Goal: Transaction & Acquisition: Book appointment/travel/reservation

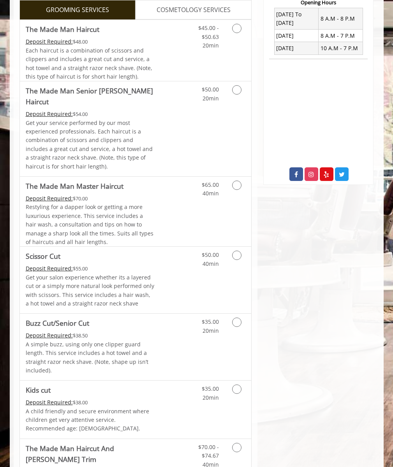
scroll to position [643, 0]
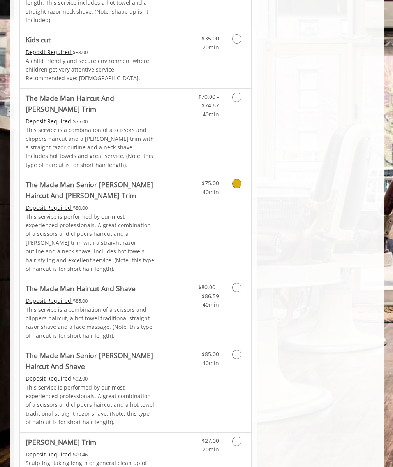
click at [90, 126] on p "This service is a combination of a scissors and clippers haircut and a [PERSON_…" at bounding box center [90, 148] width 129 height 44
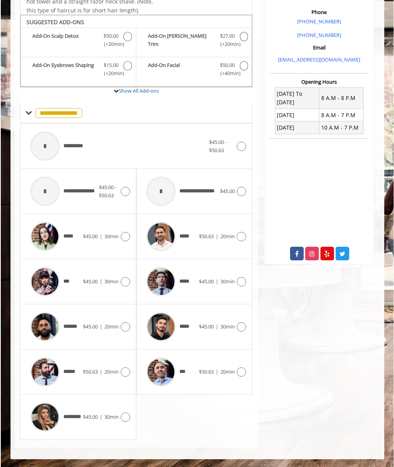
scroll to position [213, 0]
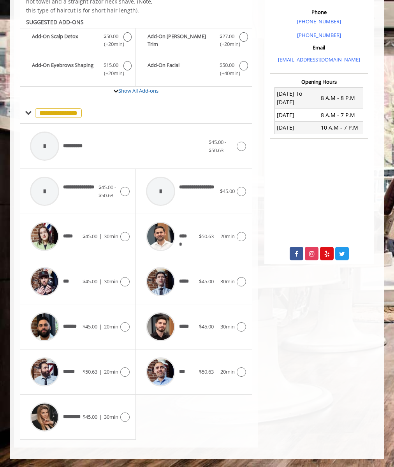
click at [136, 146] on div "**********" at bounding box center [117, 146] width 183 height 37
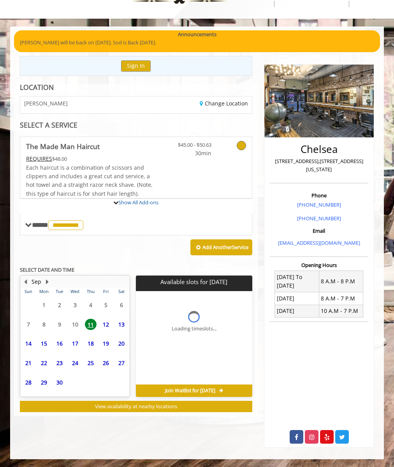
scroll to position [30, 0]
click at [106, 324] on span "12" at bounding box center [106, 324] width 12 height 11
